Goal: Task Accomplishment & Management: Manage account settings

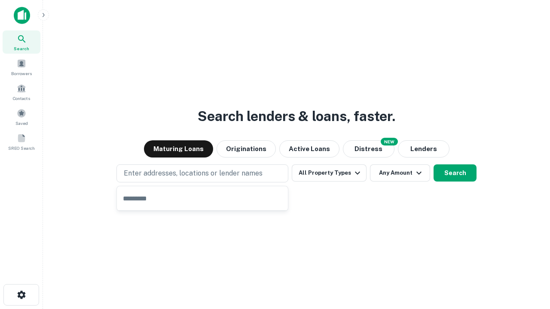
type input "**********"
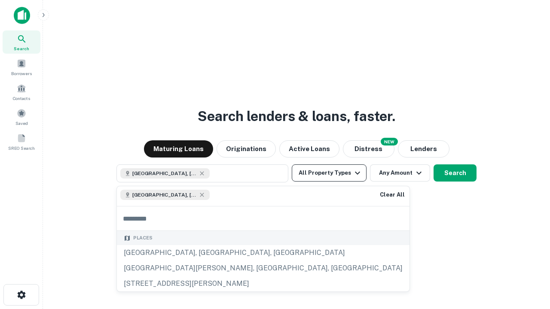
click at [329, 173] on button "All Property Types" at bounding box center [329, 173] width 75 height 17
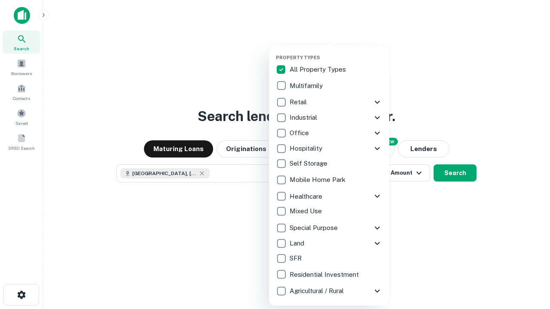
click at [336, 52] on button "button" at bounding box center [336, 52] width 120 height 0
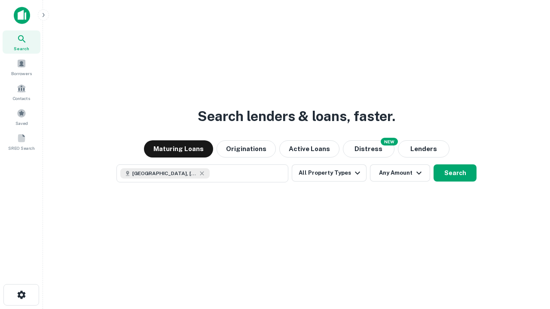
scroll to position [14, 0]
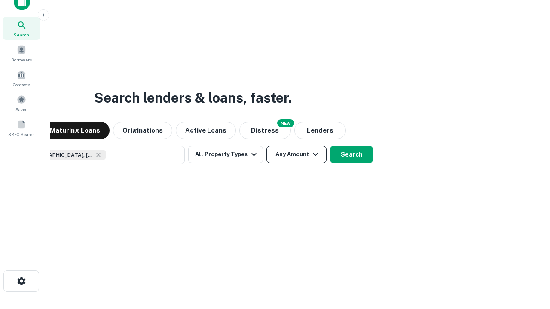
click at [266, 146] on button "Any Amount" at bounding box center [296, 154] width 60 height 17
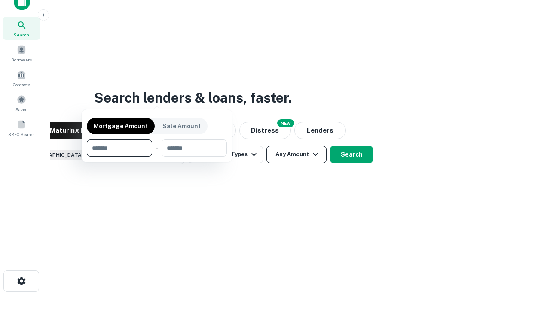
scroll to position [62, 243]
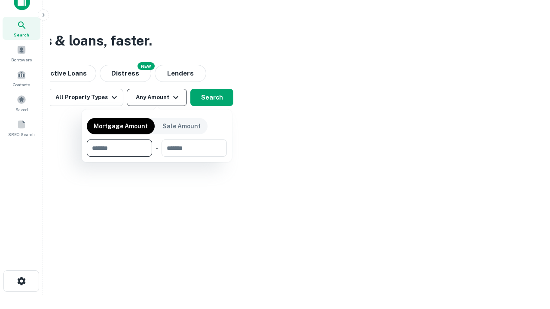
type input "*******"
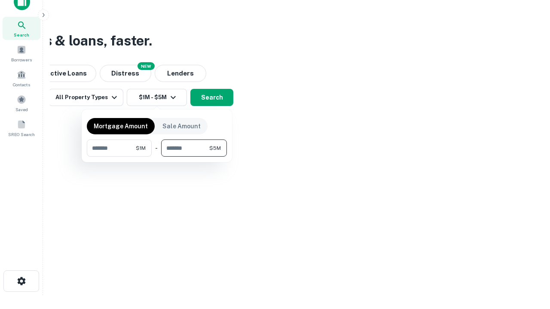
type input "*******"
click at [157, 157] on button "button" at bounding box center [157, 157] width 140 height 0
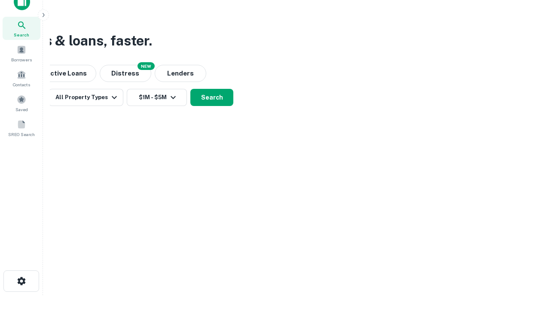
scroll to position [14, 0]
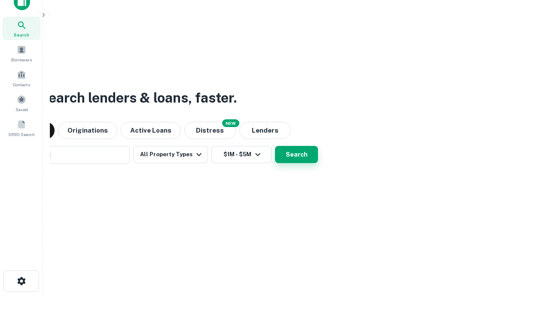
click at [275, 146] on button "Search" at bounding box center [296, 154] width 43 height 17
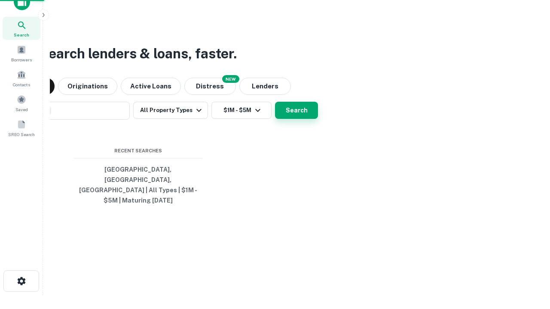
scroll to position [28, 243]
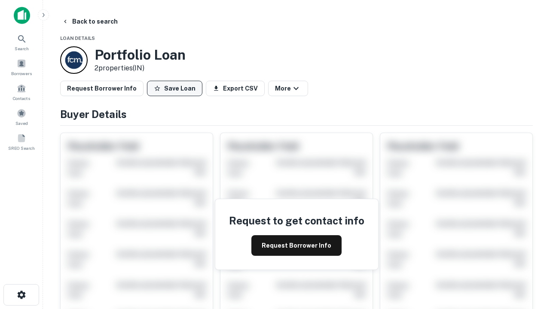
click at [174, 89] on button "Save Loan" at bounding box center [174, 88] width 55 height 15
click at [177, 89] on button "Loan Saved" at bounding box center [176, 88] width 59 height 15
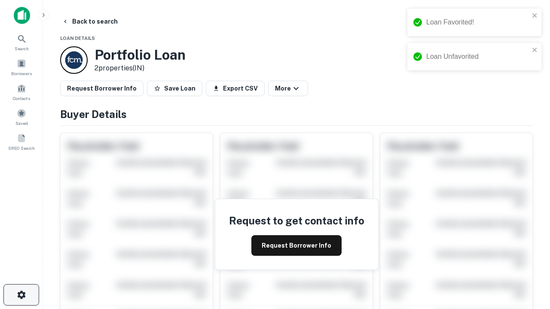
click at [21, 295] on icon "button" at bounding box center [21, 295] width 10 height 10
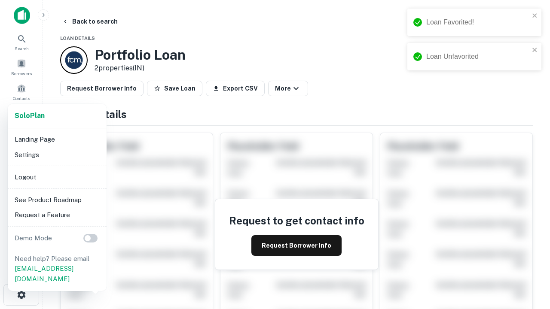
click at [57, 177] on li "Logout" at bounding box center [57, 177] width 92 height 15
